Goal: Task Accomplishment & Management: Use online tool/utility

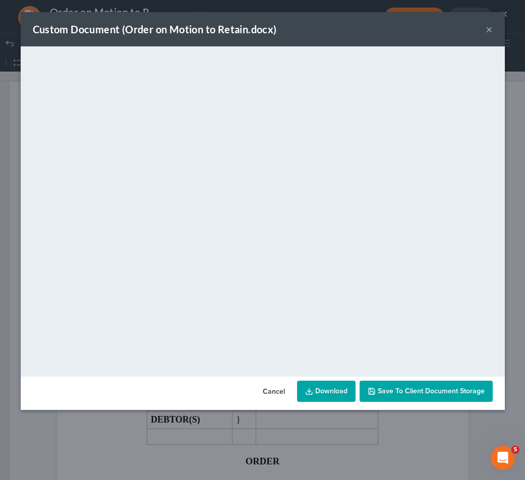
scroll to position [410, 0]
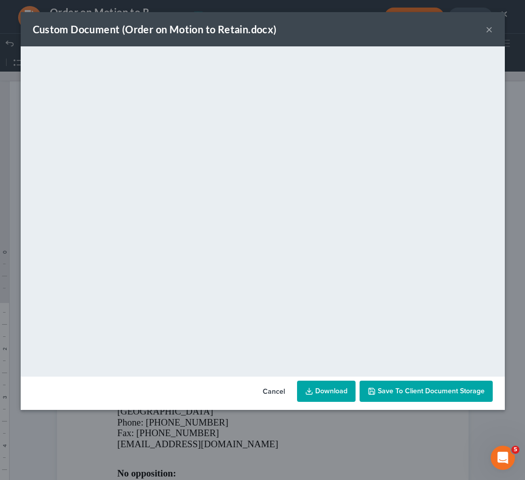
click at [486, 29] on button "×" at bounding box center [488, 29] width 7 height 12
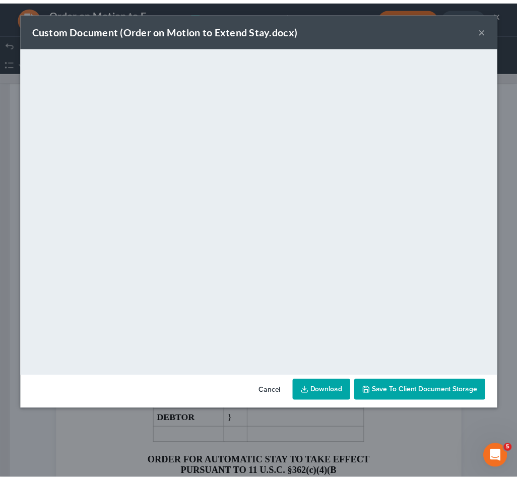
scroll to position [1221, 0]
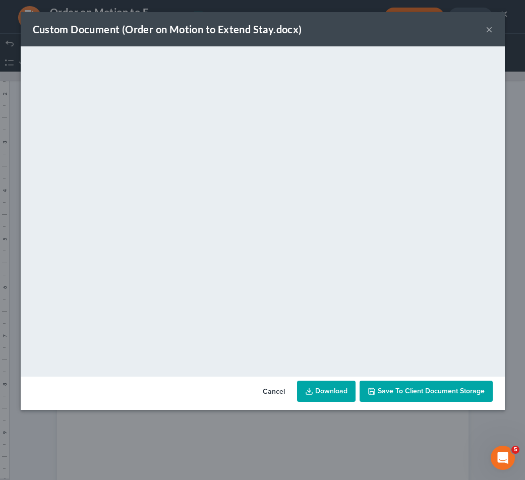
click at [487, 29] on button "×" at bounding box center [488, 29] width 7 height 12
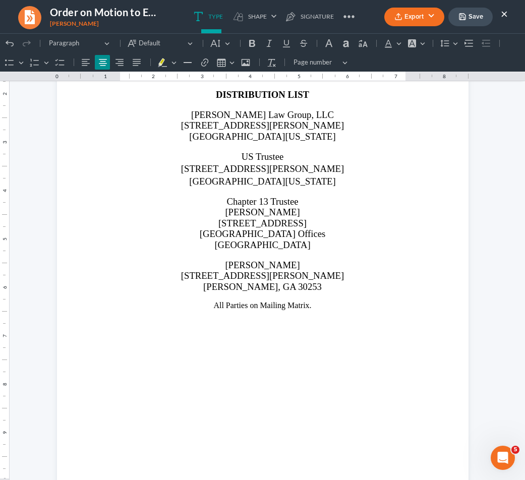
click at [504, 14] on button "×" at bounding box center [503, 14] width 7 height 12
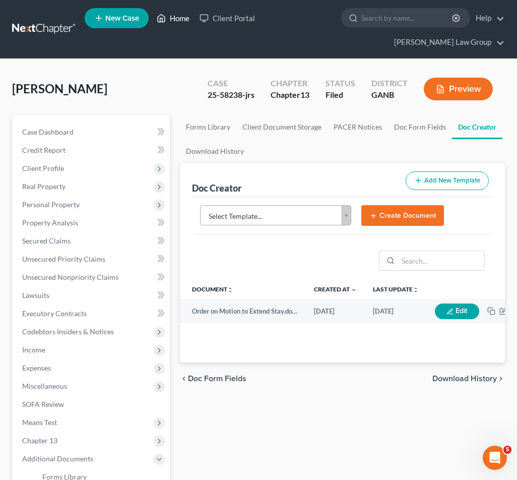
click at [174, 26] on link "Home" at bounding box center [173, 18] width 43 height 18
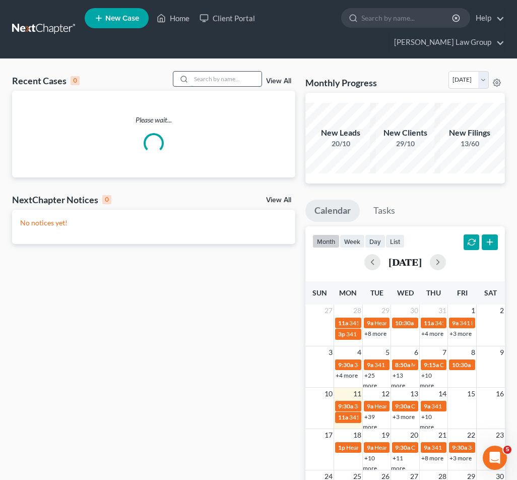
click at [240, 72] on input "search" at bounding box center [226, 79] width 71 height 15
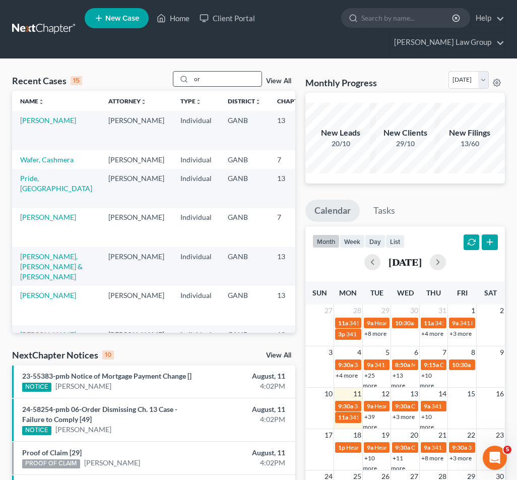
type input "o"
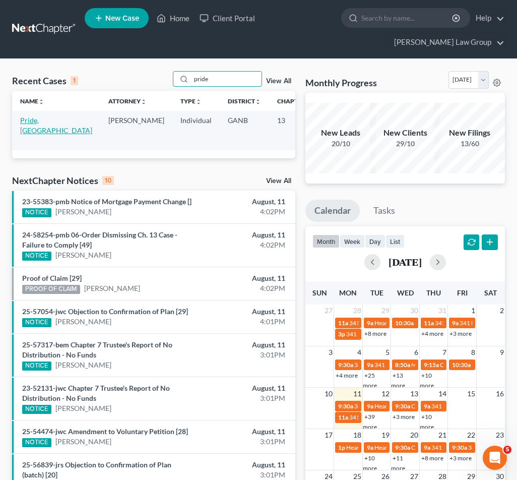
type input "pride"
click at [38, 116] on link "Pride, [GEOGRAPHIC_DATA]" at bounding box center [56, 125] width 72 height 19
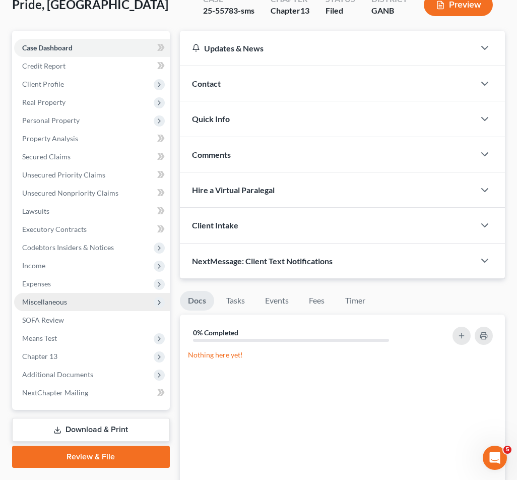
scroll to position [91, 0]
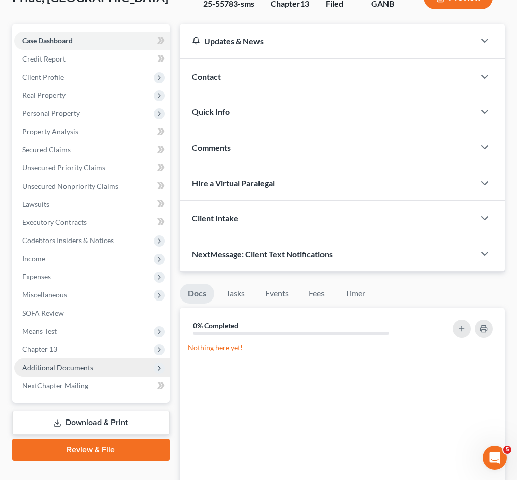
click at [93, 358] on span "Additional Documents" at bounding box center [92, 367] width 156 height 18
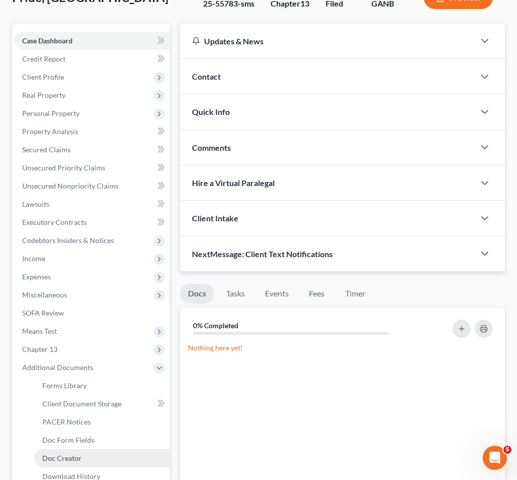
click at [91, 449] on link "Doc Creator" at bounding box center [102, 458] width 136 height 18
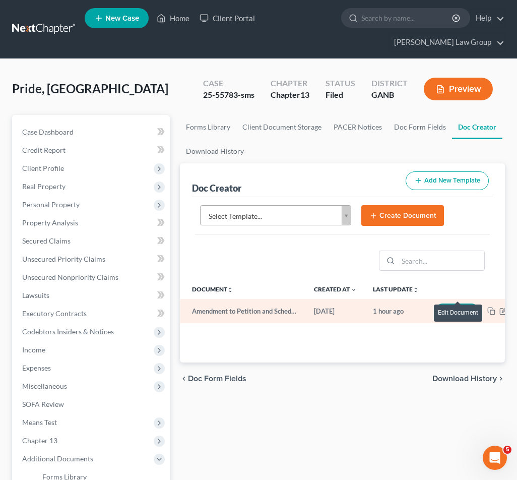
click at [457, 303] on button "Edit" at bounding box center [457, 311] width 44 height 16
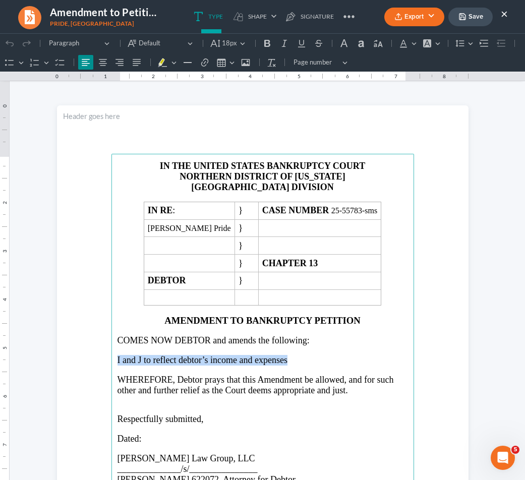
drag, startPoint x: 283, startPoint y: 358, endPoint x: 113, endPoint y: 360, distance: 169.8
click at [113, 360] on main "IN THE UNITED STATES BANKRUPTCY COURT NORTHERN DISTRICT OF [US_STATE] ATLANTA D…" at bounding box center [262, 371] width 302 height 435
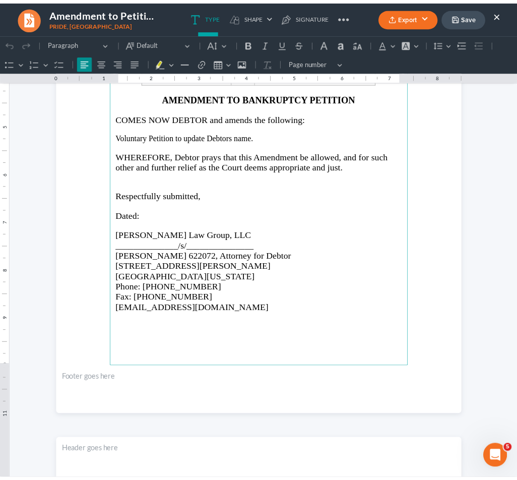
scroll to position [239, 0]
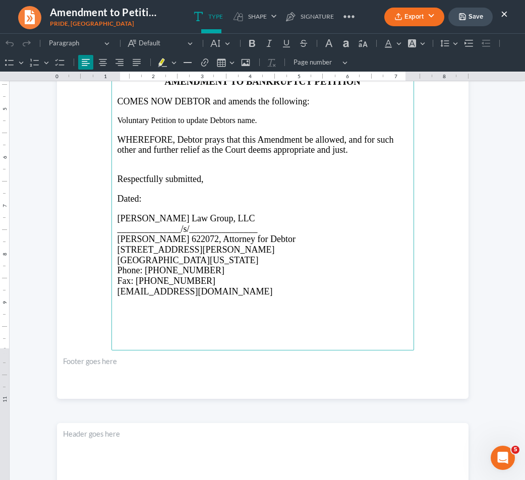
click at [462, 17] on polyline "button" at bounding box center [462, 18] width 4 height 3
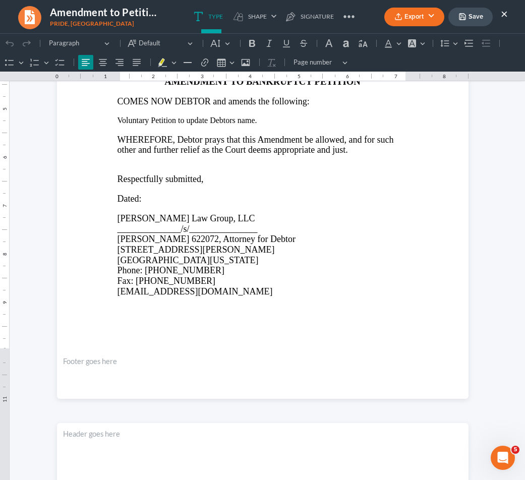
click at [432, 16] on button "Export" at bounding box center [414, 17] width 60 height 19
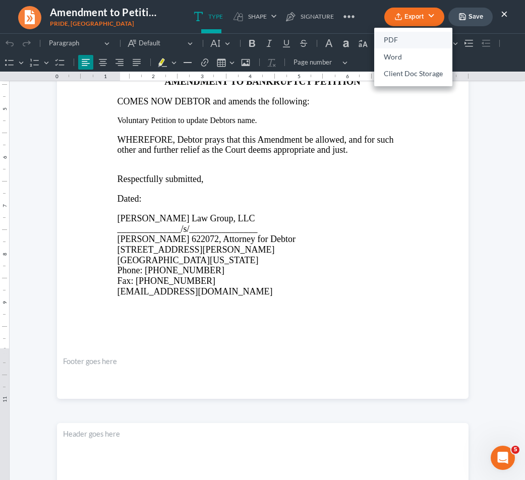
click at [425, 38] on link "PDF" at bounding box center [413, 40] width 78 height 17
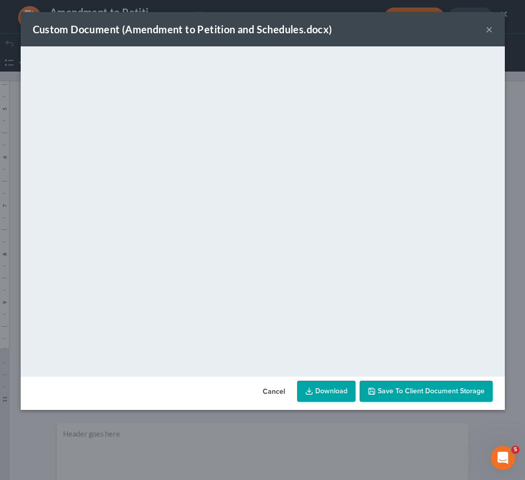
click at [487, 31] on button "×" at bounding box center [488, 29] width 7 height 12
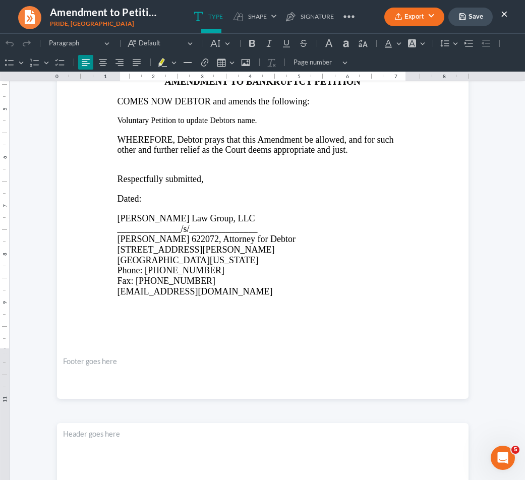
click at [507, 14] on button "×" at bounding box center [503, 14] width 7 height 12
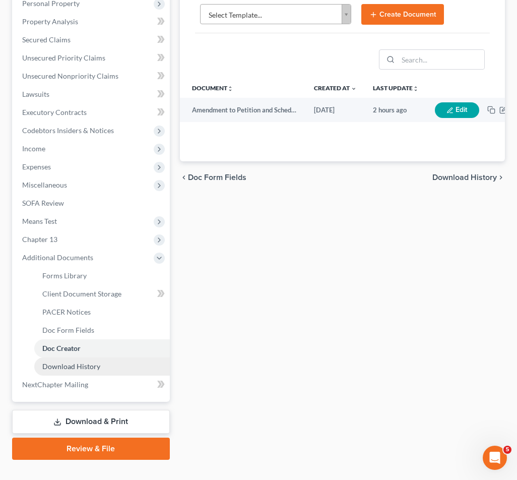
click at [79, 362] on span "Download History" at bounding box center [71, 366] width 58 height 9
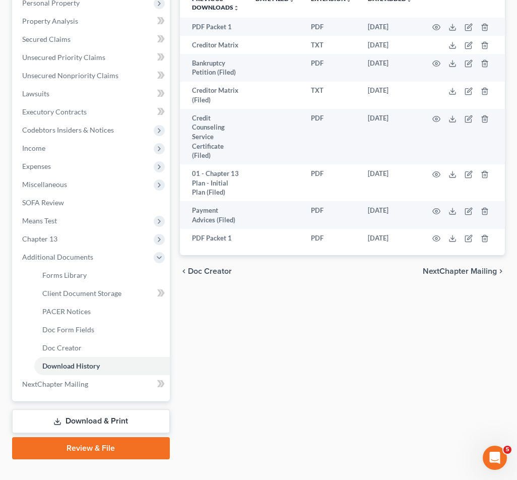
click at [77, 409] on link "Download & Print" at bounding box center [91, 421] width 158 height 24
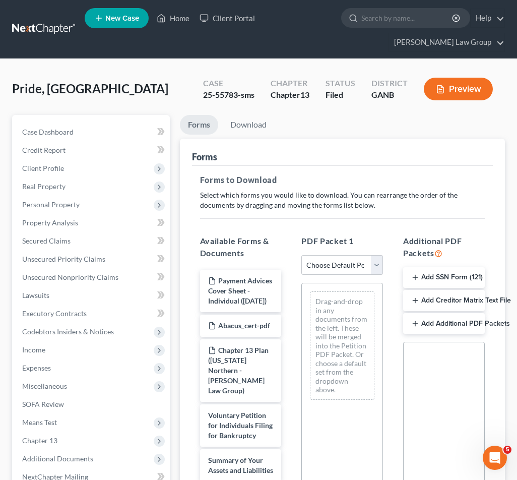
select select "2"
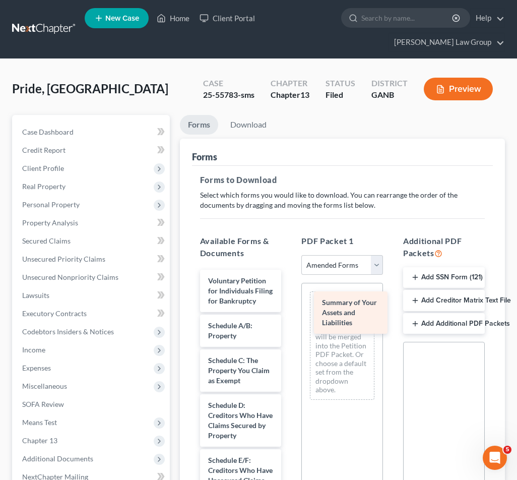
drag, startPoint x: 234, startPoint y: 339, endPoint x: 348, endPoint y: 324, distance: 114.8
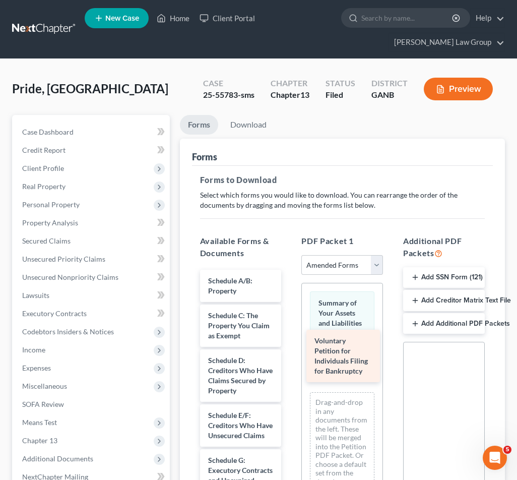
drag, startPoint x: 230, startPoint y: 265, endPoint x: 336, endPoint y: 343, distance: 132.2
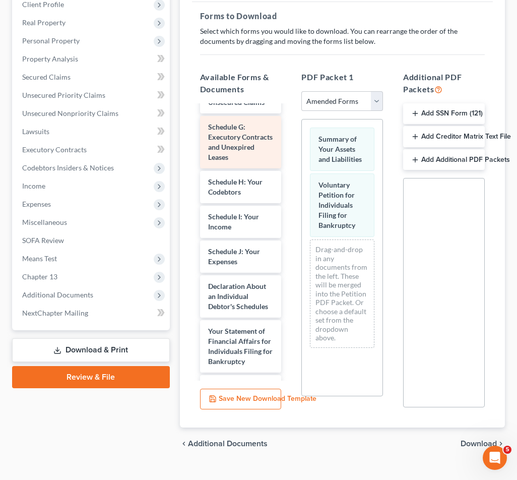
scroll to position [198, 0]
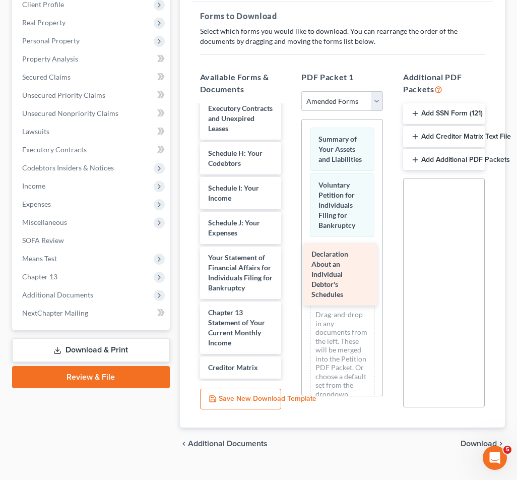
drag, startPoint x: 241, startPoint y: 266, endPoint x: 345, endPoint y: 258, distance: 103.6
click at [290, 258] on div "Declaration About an Individual Debtor's Schedules Schedule A/B: Property Sched…" at bounding box center [241, 210] width 98 height 605
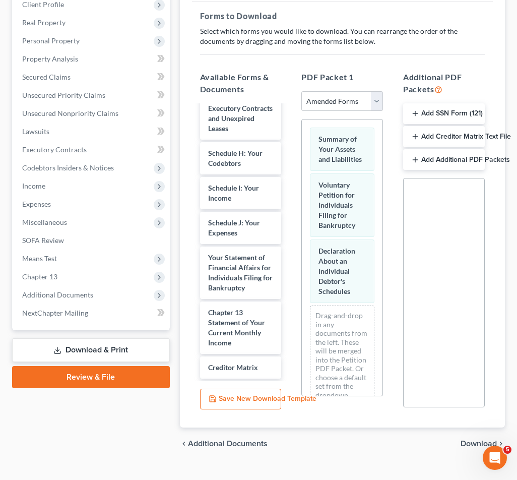
click at [484, 439] on span "Download" at bounding box center [479, 443] width 36 height 8
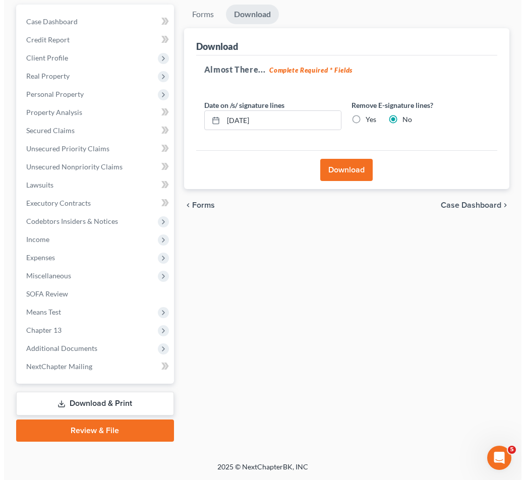
scroll to position [92, 0]
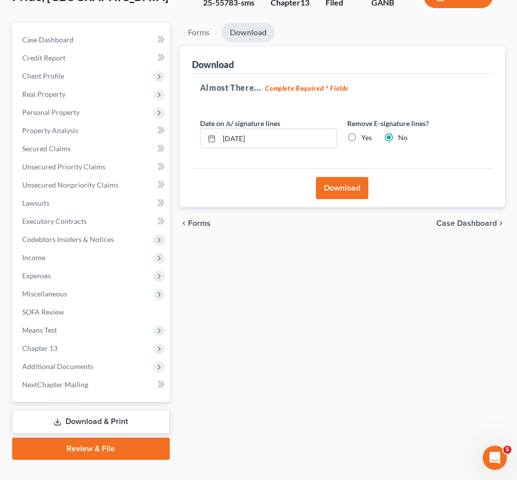
click at [354, 168] on div "Download" at bounding box center [342, 187] width 301 height 39
click at [355, 184] on div "Download" at bounding box center [342, 187] width 301 height 39
click at [354, 177] on button "Download" at bounding box center [342, 188] width 52 height 22
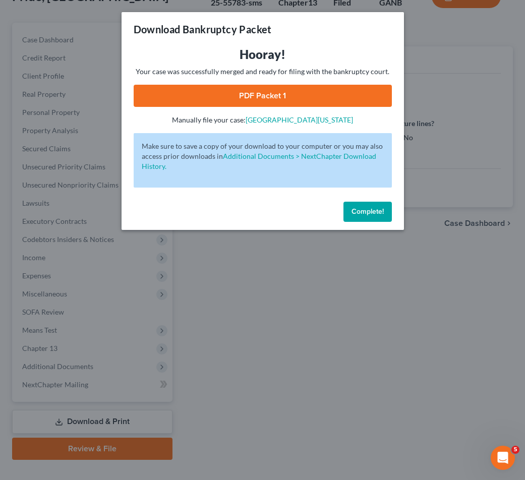
click at [336, 89] on link "PDF Packet 1" at bounding box center [263, 96] width 258 height 22
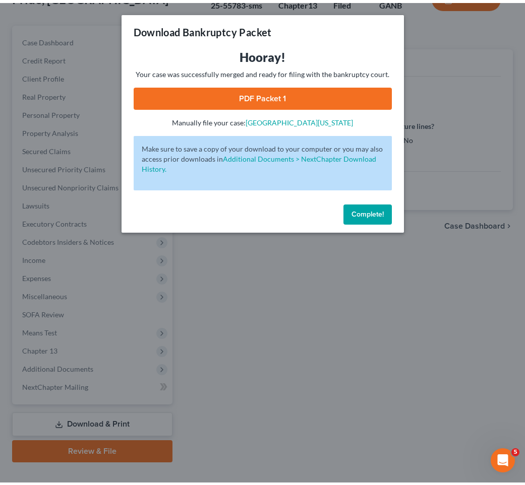
scroll to position [87, 0]
